Goal: Task Accomplishment & Management: Use online tool/utility

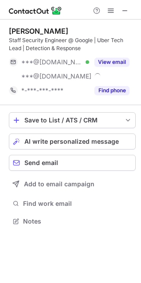
scroll to position [215, 141]
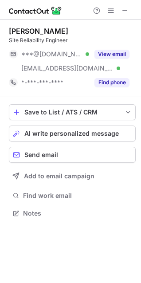
scroll to position [201, 141]
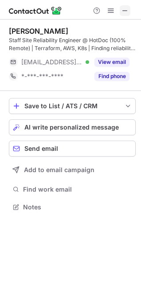
click at [126, 11] on span at bounding box center [125, 10] width 7 height 7
